Goal: Task Accomplishment & Management: Use online tool/utility

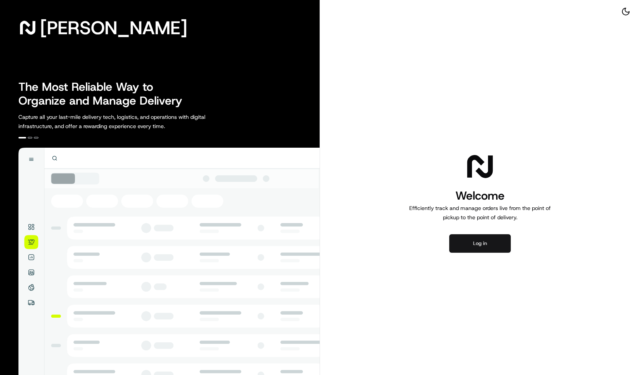
click at [463, 238] on button "Log in" at bounding box center [480, 243] width 62 height 18
